Goal: Navigation & Orientation: Understand site structure

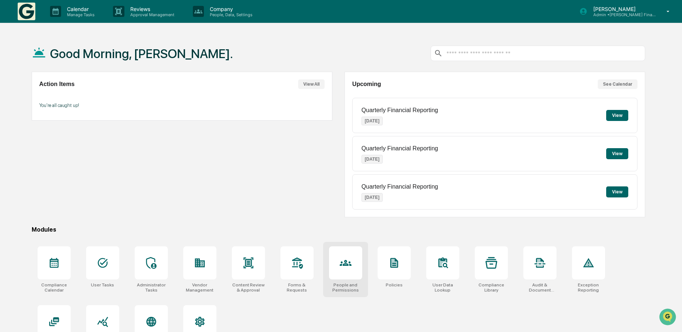
click at [345, 260] on icon at bounding box center [346, 263] width 12 height 12
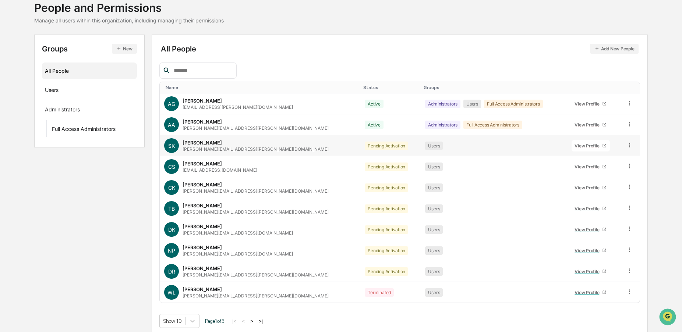
scroll to position [52, 0]
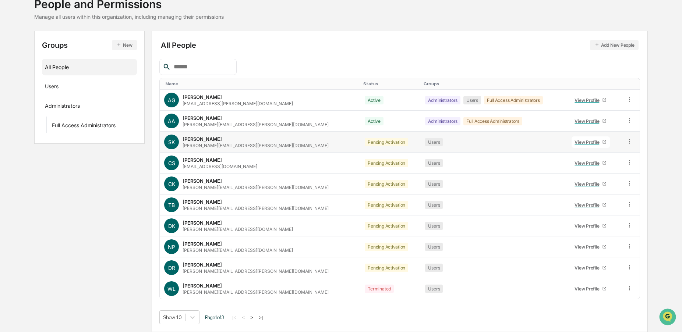
click at [626, 140] on icon at bounding box center [629, 141] width 7 height 7
click at [575, 142] on div "View Profile" at bounding box center [589, 143] width 28 height 6
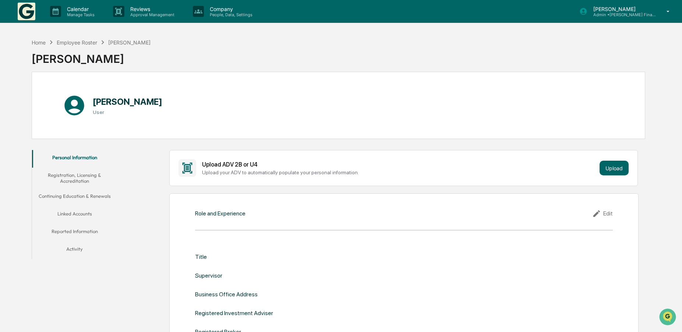
click at [76, 248] on button "Activity" at bounding box center [74, 251] width 85 height 18
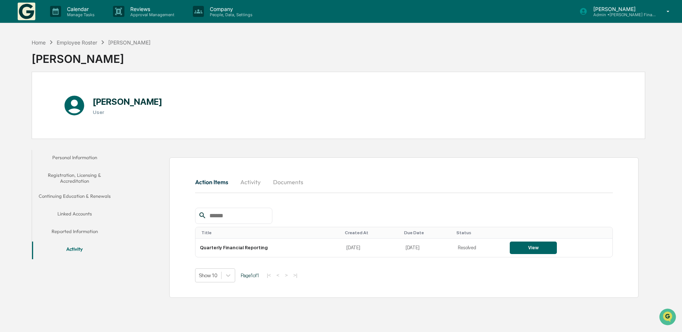
click at [63, 232] on button "Reported Information" at bounding box center [74, 233] width 85 height 18
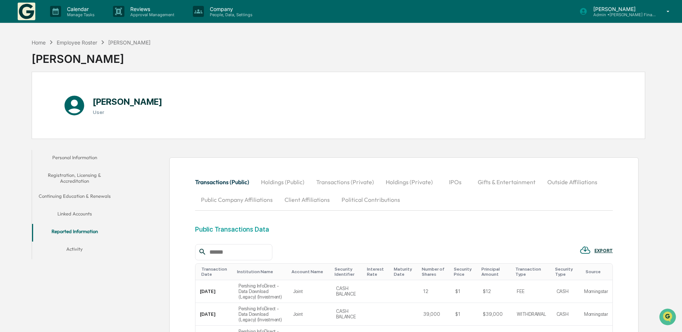
click at [68, 212] on button "Linked Accounts" at bounding box center [74, 216] width 85 height 18
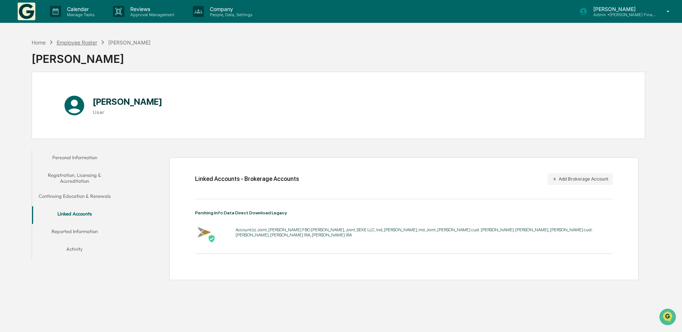
click at [82, 42] on div "Employee Roster" at bounding box center [77, 42] width 41 height 6
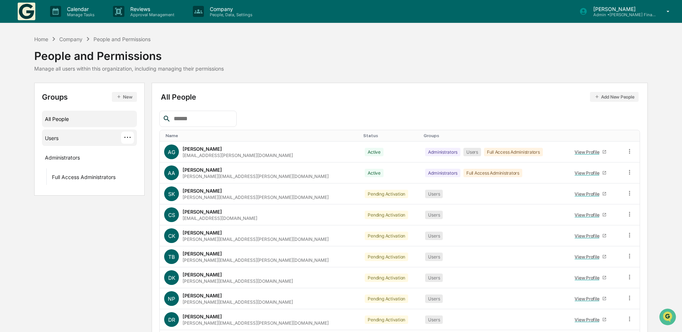
click at [52, 135] on div "Users" at bounding box center [52, 139] width 14 height 9
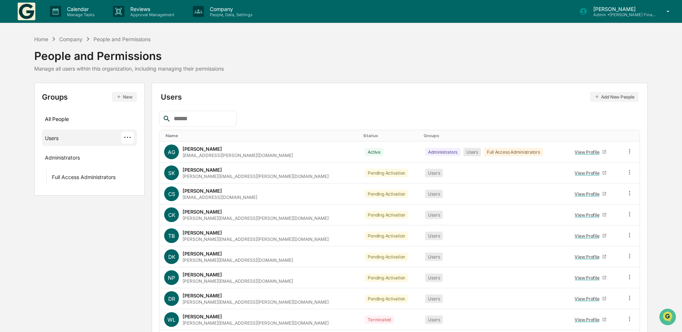
drag, startPoint x: 323, startPoint y: 69, endPoint x: 374, endPoint y: 69, distance: 51.2
click at [323, 69] on div "Home Company People and Permissions People and Permissions Manage all users wit…" at bounding box center [341, 53] width 614 height 37
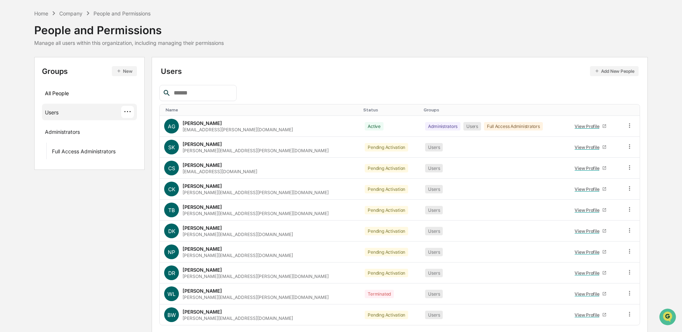
scroll to position [52, 0]
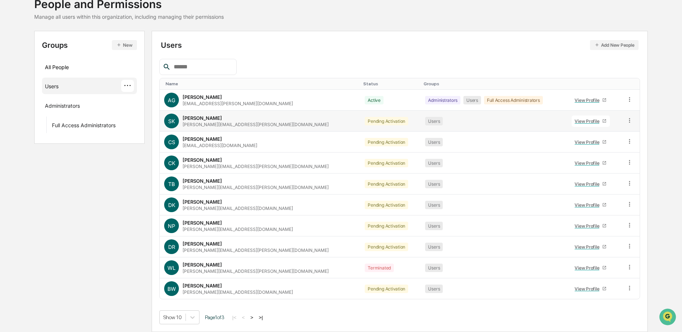
click at [629, 123] on icon at bounding box center [629, 120] width 1 height 4
click at [197, 127] on div "sean.kelleher@wsaccess.com" at bounding box center [256, 125] width 146 height 6
click at [255, 319] on button ">" at bounding box center [251, 318] width 7 height 6
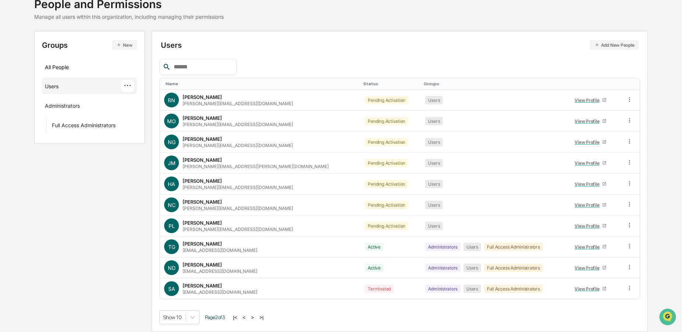
click at [256, 318] on button ">" at bounding box center [252, 318] width 7 height 6
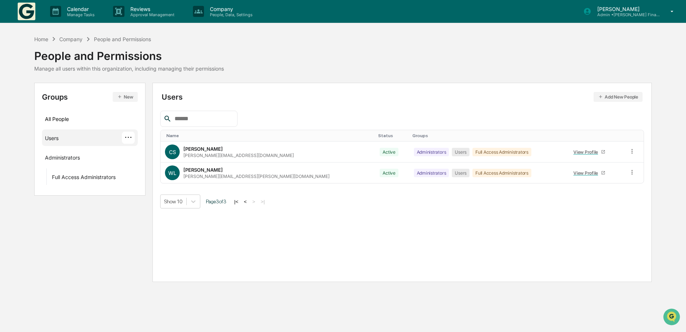
click at [248, 202] on button "<" at bounding box center [245, 202] width 7 height 6
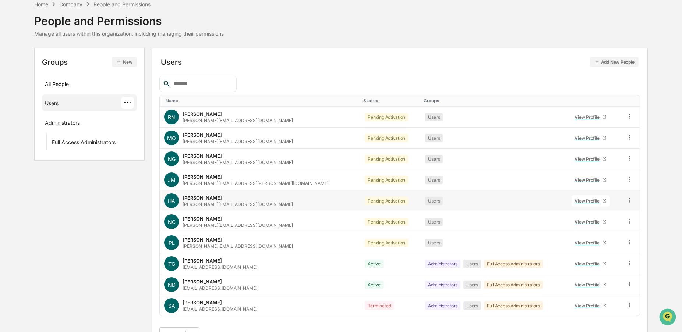
scroll to position [52, 0]
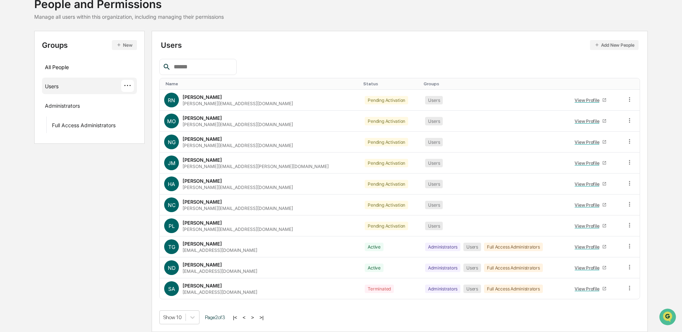
click at [246, 317] on button "<" at bounding box center [243, 318] width 7 height 6
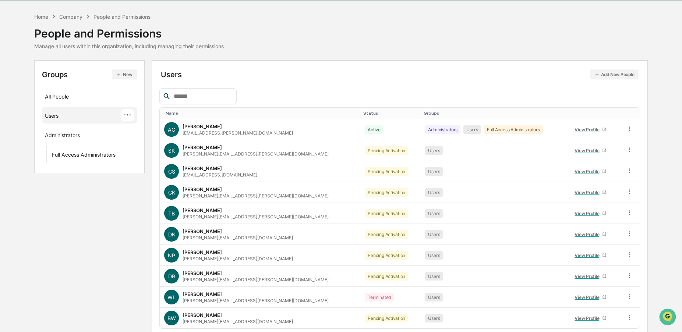
scroll to position [0, 0]
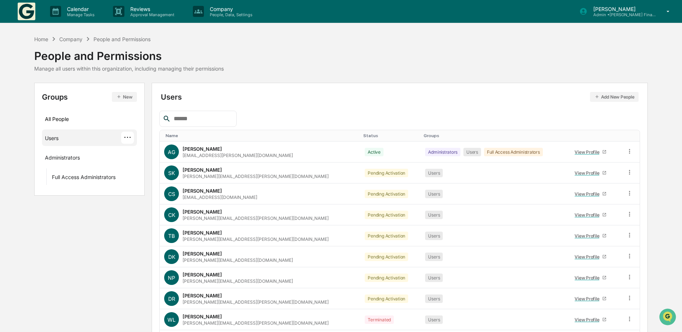
click at [635, 12] on p "Admin • Kelleher Financial Advisors" at bounding box center [622, 14] width 68 height 5
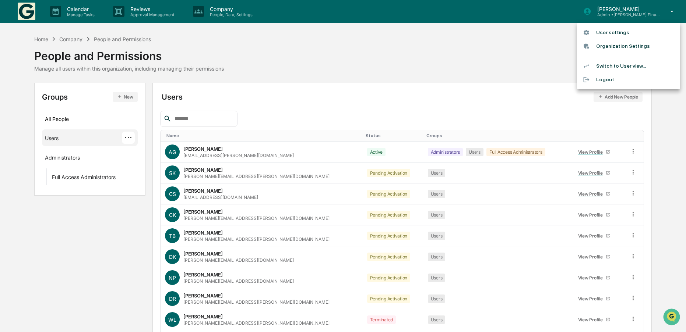
click at [601, 35] on li "User settings" at bounding box center [628, 33] width 103 height 14
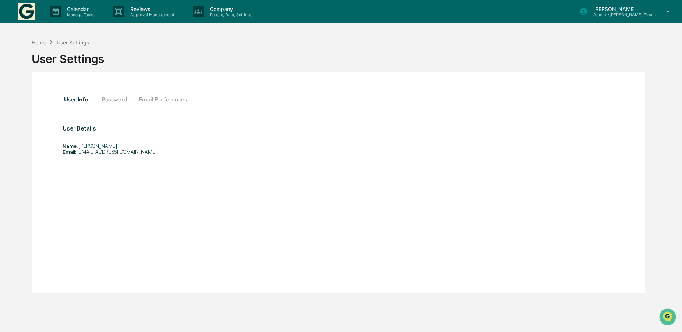
click at [172, 100] on button "Email Preferences" at bounding box center [163, 100] width 60 height 18
click at [75, 101] on button "User Info" at bounding box center [79, 100] width 33 height 18
click at [172, 98] on button "Email Preferences" at bounding box center [163, 100] width 60 height 18
click at [39, 42] on div "Home" at bounding box center [39, 42] width 14 height 6
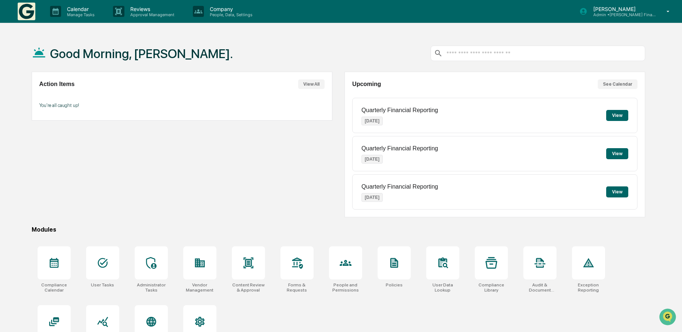
click at [632, 12] on p "Admin • Kelleher Financial Advisors" at bounding box center [622, 14] width 68 height 5
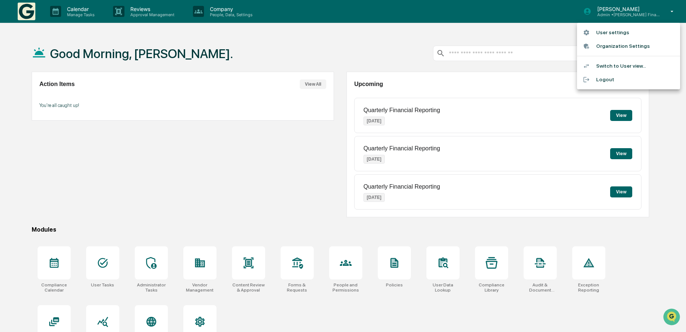
click at [209, 175] on div at bounding box center [343, 166] width 686 height 332
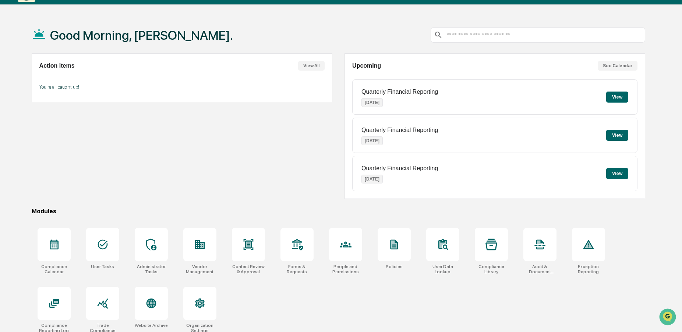
scroll to position [35, 0]
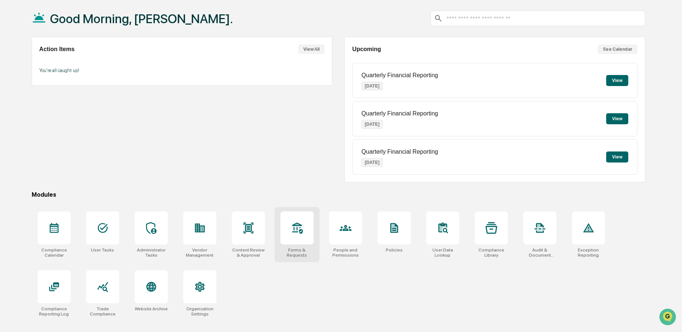
click at [301, 224] on icon at bounding box center [297, 228] width 12 height 12
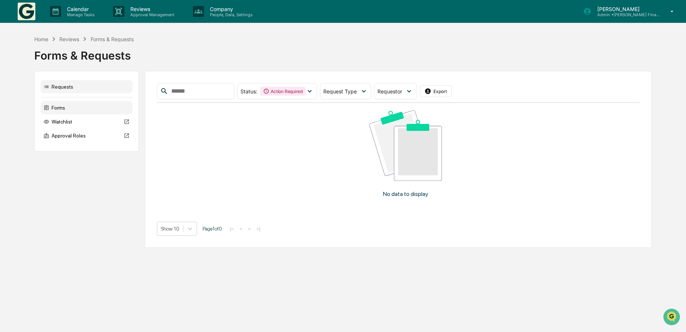
click at [67, 107] on div "Forms" at bounding box center [87, 107] width 92 height 13
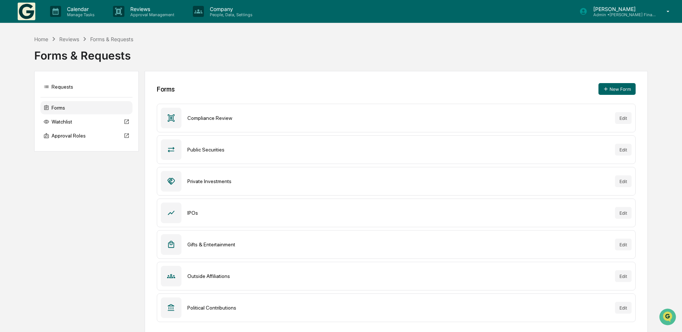
click at [77, 40] on div "Reviews" at bounding box center [69, 39] width 20 height 6
click at [68, 39] on div "Reviews" at bounding box center [69, 39] width 20 height 6
click at [75, 39] on div "Reviews" at bounding box center [69, 39] width 20 height 6
click at [117, 38] on div "Forms & Requests" at bounding box center [111, 39] width 43 height 6
click at [42, 39] on div "Home" at bounding box center [41, 39] width 14 height 6
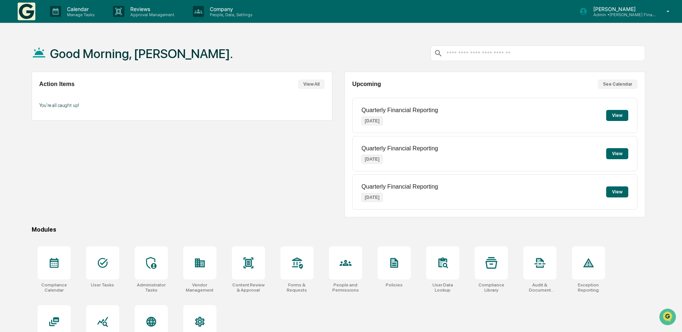
drag, startPoint x: 151, startPoint y: 167, endPoint x: 96, endPoint y: 136, distance: 62.8
click at [150, 168] on div "Action Items View All You're all caught up!" at bounding box center [182, 145] width 301 height 146
